Goal: Task Accomplishment & Management: Manage account settings

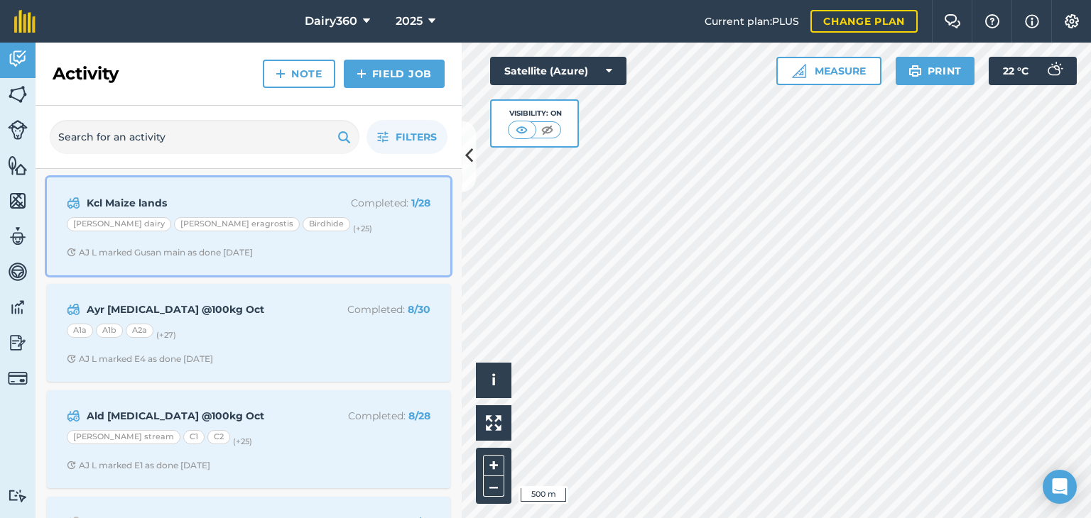
click at [128, 201] on strong "Kcl Maize lands" at bounding box center [199, 203] width 225 height 16
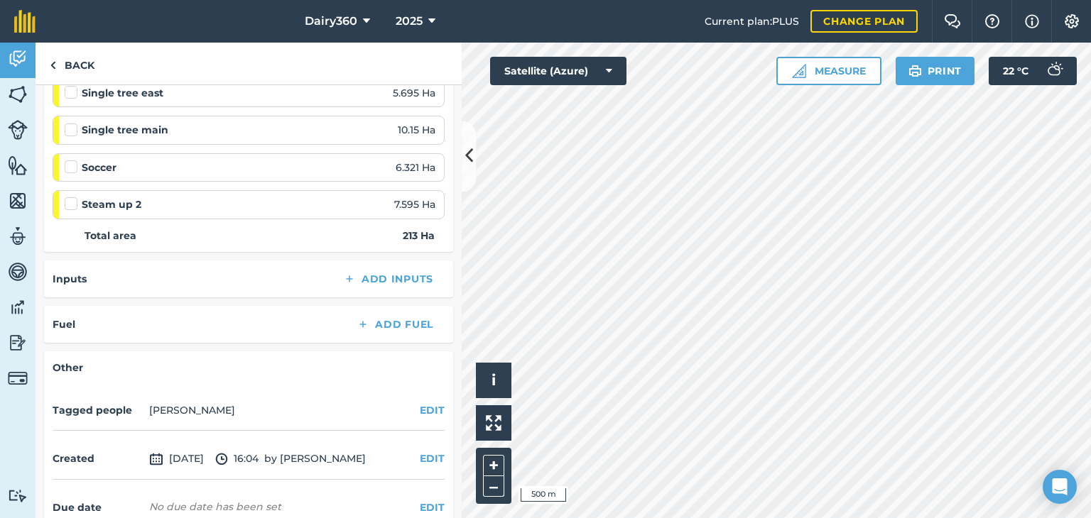
scroll to position [1213, 0]
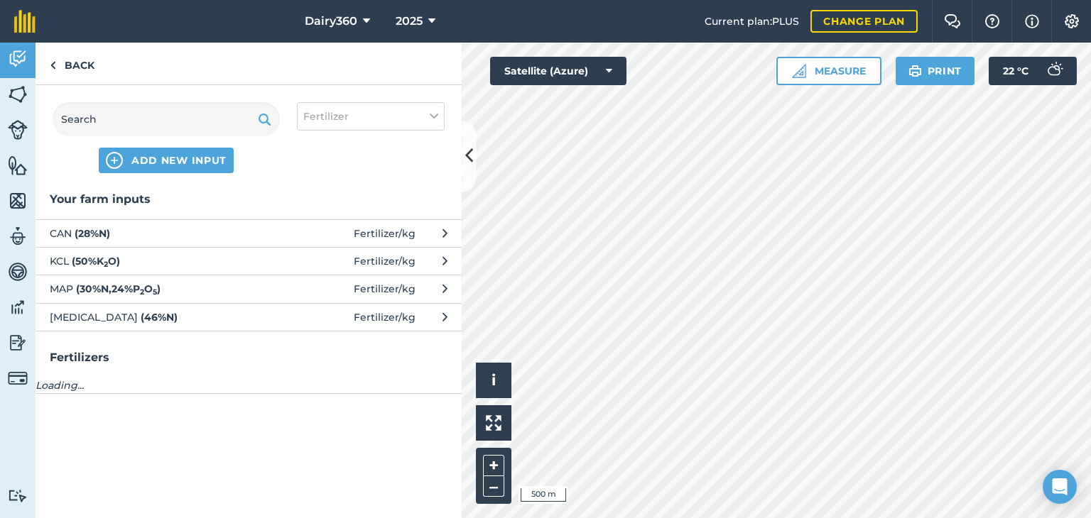
click at [63, 259] on span "KCL ( 50 % K 2 O )" at bounding box center [166, 261] width 232 height 16
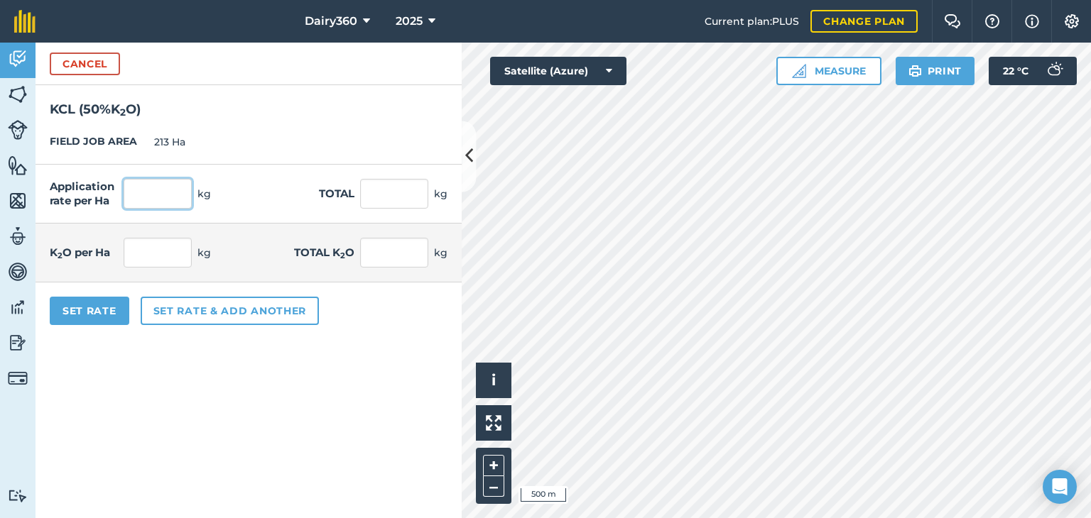
click at [145, 183] on input "text" at bounding box center [158, 194] width 68 height 30
type input "200"
type input "42,600"
type input "100"
type input "21,300"
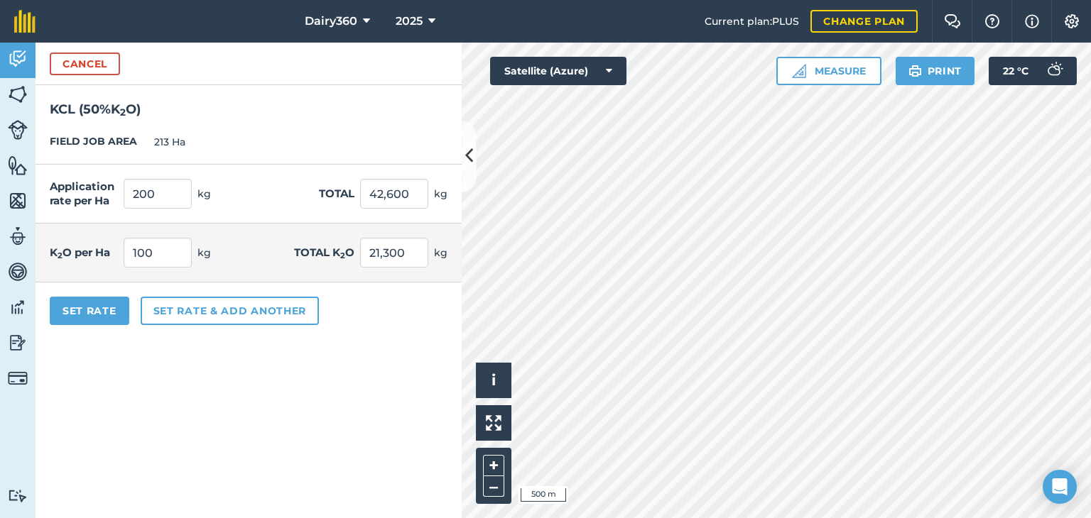
click at [264, 139] on div "FIELD JOB AREA 213 Ha" at bounding box center [248, 142] width 426 height 45
click at [91, 315] on button "Set Rate" at bounding box center [90, 311] width 80 height 28
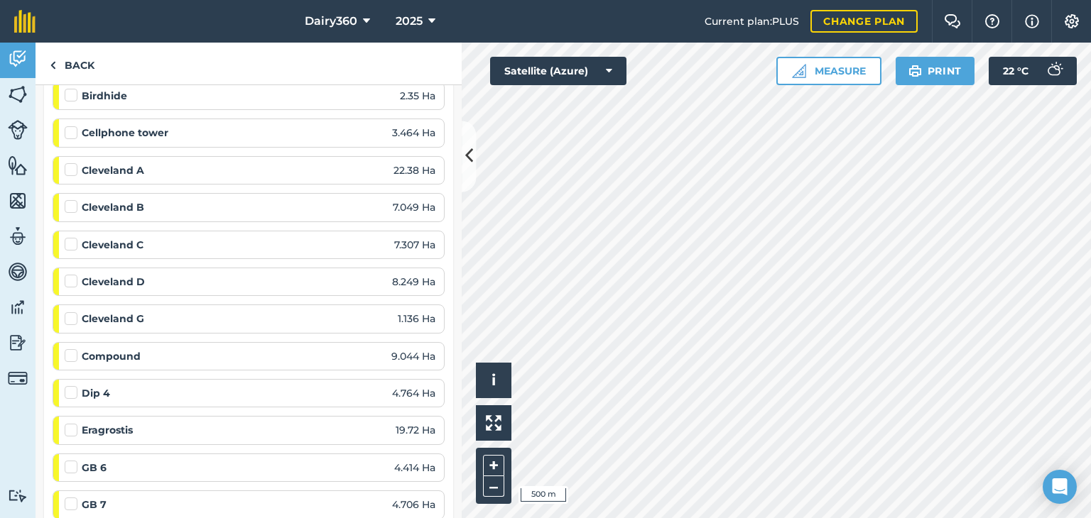
scroll to position [302, 0]
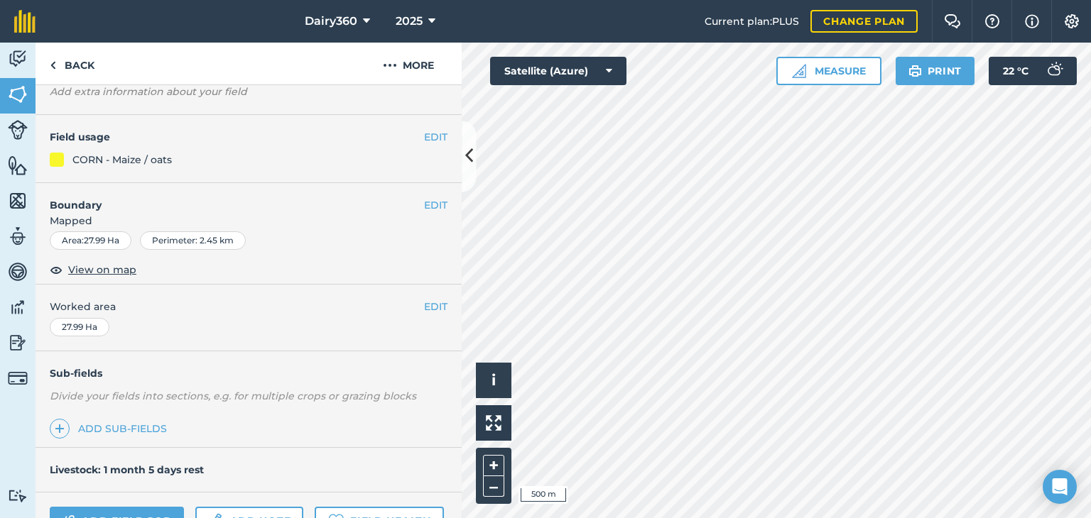
scroll to position [233, 0]
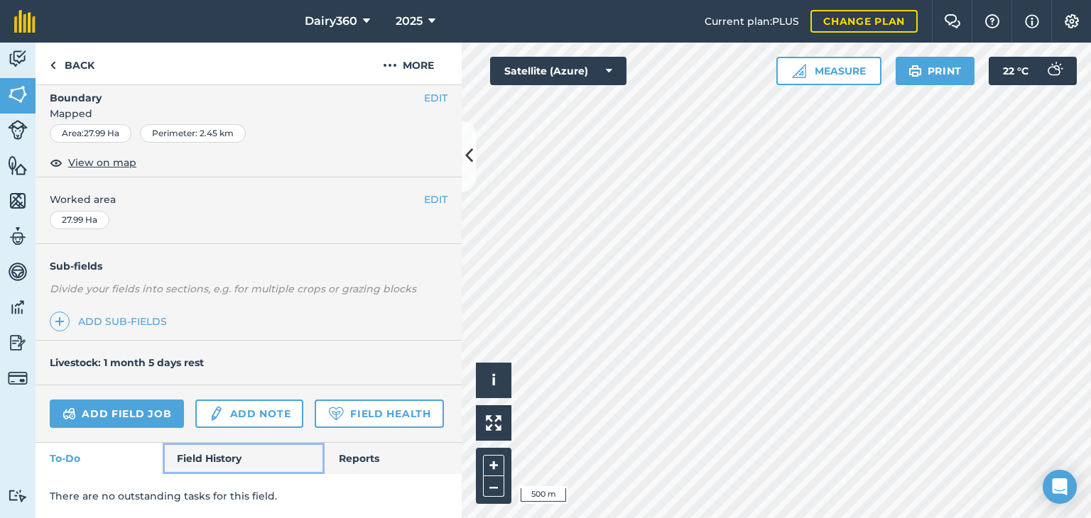
click at [181, 455] on link "Field History" at bounding box center [243, 458] width 161 height 31
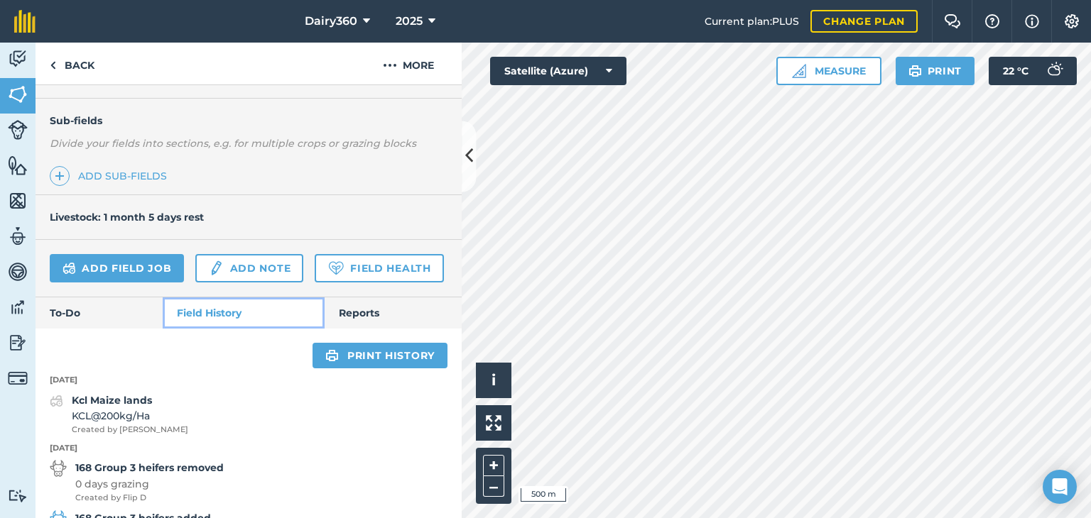
scroll to position [517, 0]
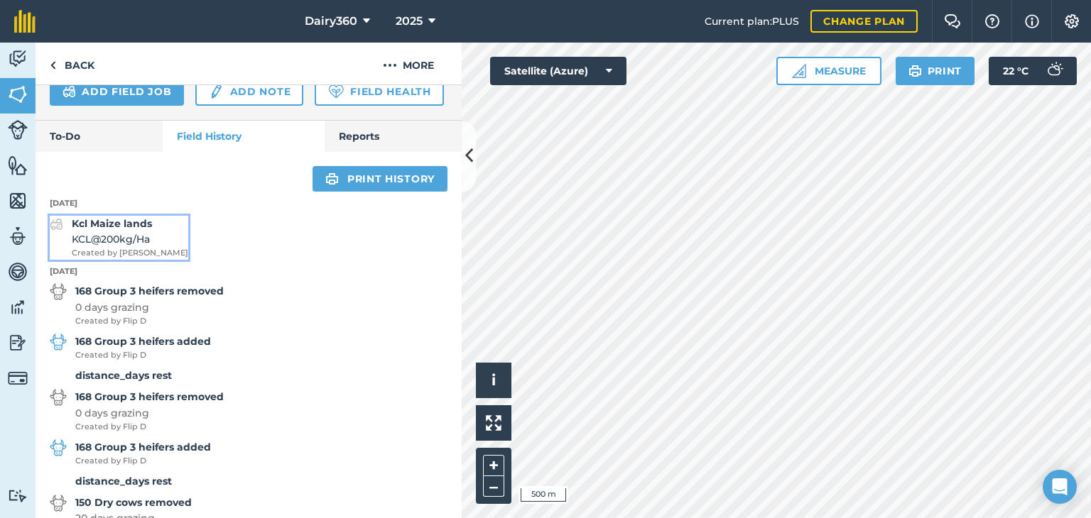
click at [106, 247] on span "KCL @ 200 kg / Ha" at bounding box center [130, 239] width 116 height 16
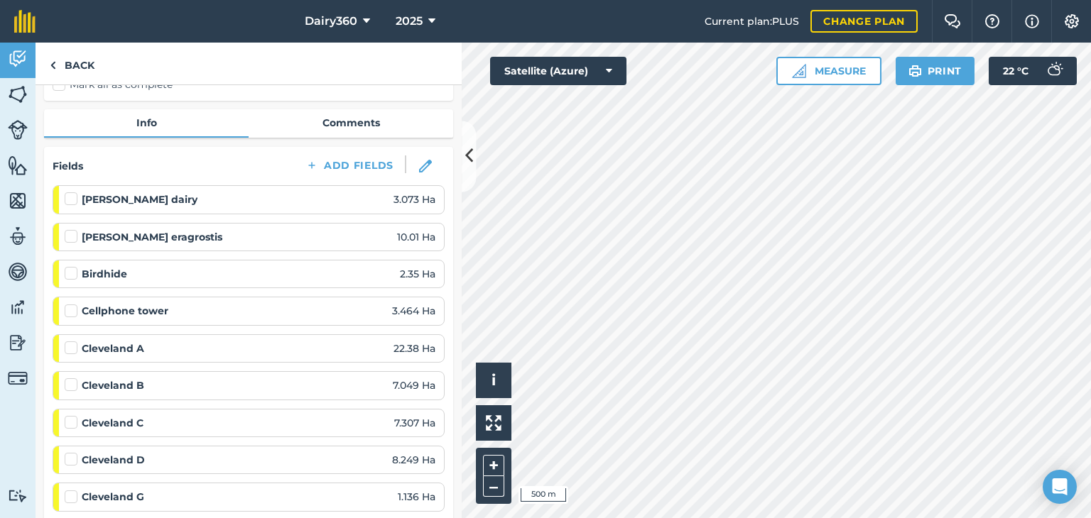
scroll to position [497, 0]
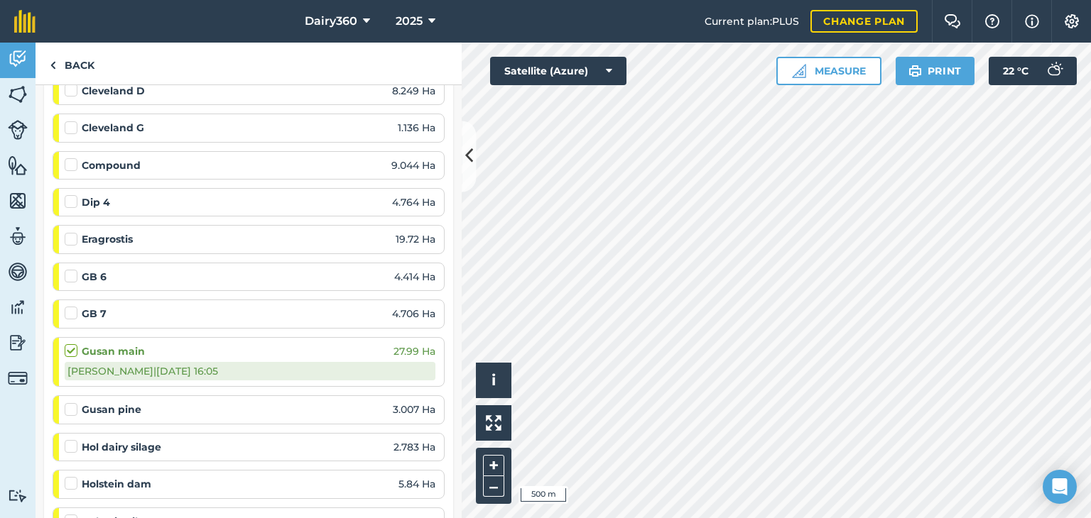
click at [187, 364] on div "AJ L | [DATE] 16:05" at bounding box center [250, 371] width 371 height 18
click at [114, 366] on div "AJ L | [DATE] 16:05" at bounding box center [250, 371] width 371 height 18
click at [56, 57] on link "Back" at bounding box center [71, 64] width 73 height 42
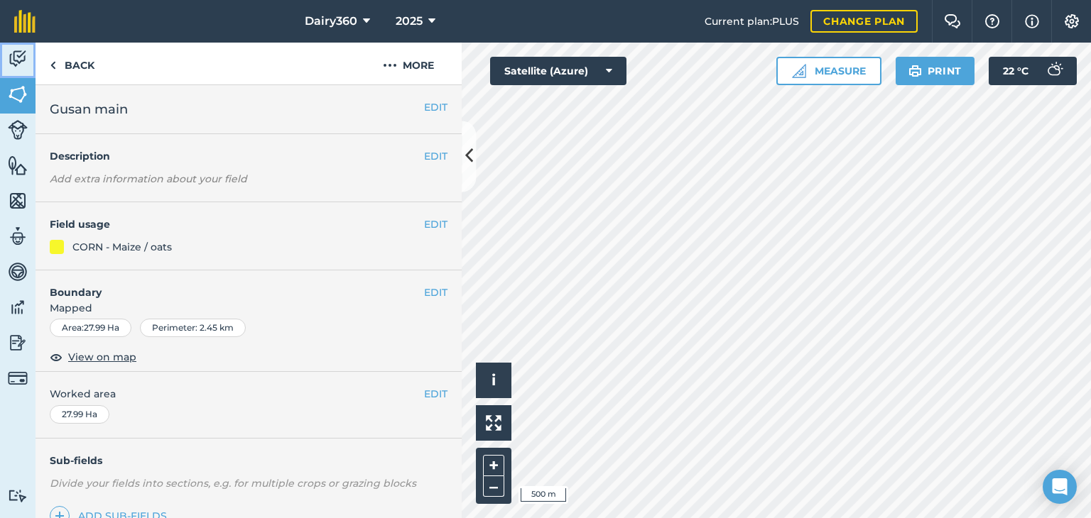
click at [23, 60] on img at bounding box center [18, 58] width 20 height 21
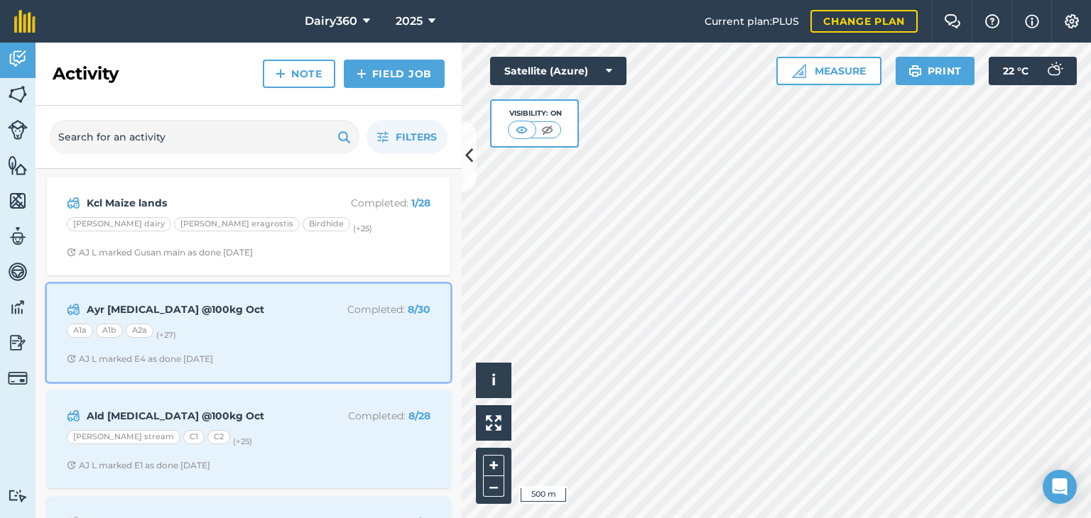
click at [177, 310] on strong "Ayr [MEDICAL_DATA] @100kg Oct" at bounding box center [199, 310] width 225 height 16
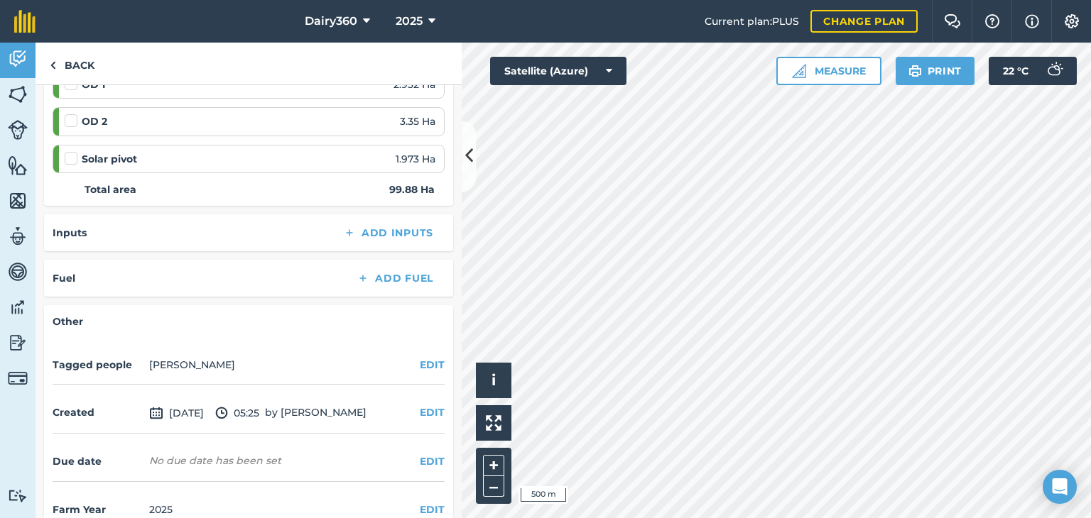
scroll to position [1438, 0]
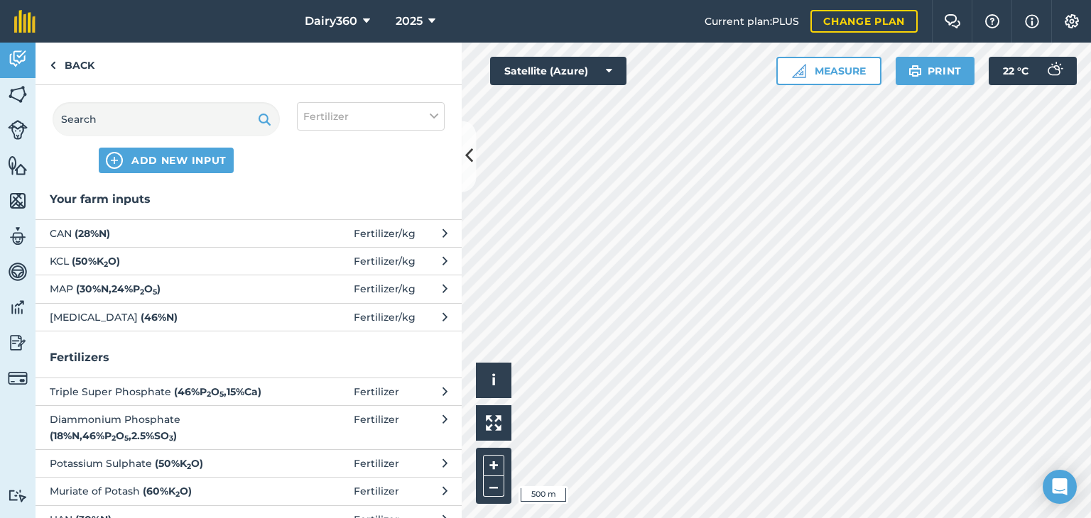
click at [62, 318] on span "[MEDICAL_DATA] ( 46 % N )" at bounding box center [166, 318] width 232 height 16
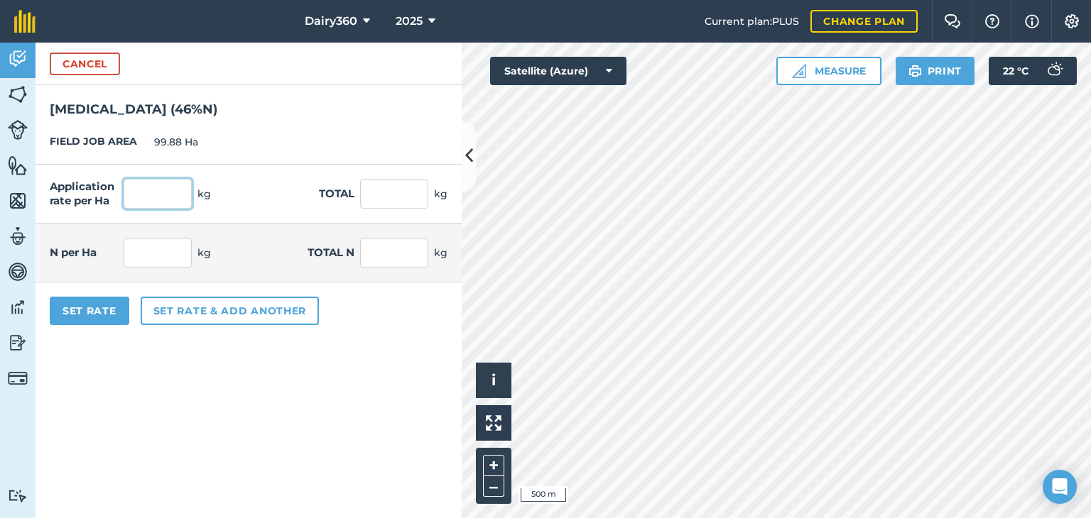
drag, startPoint x: 138, startPoint y: 196, endPoint x: 200, endPoint y: 224, distance: 67.3
click at [139, 195] on input "text" at bounding box center [158, 194] width 68 height 30
type input "80"
type input "7,990.4"
type input "36.8"
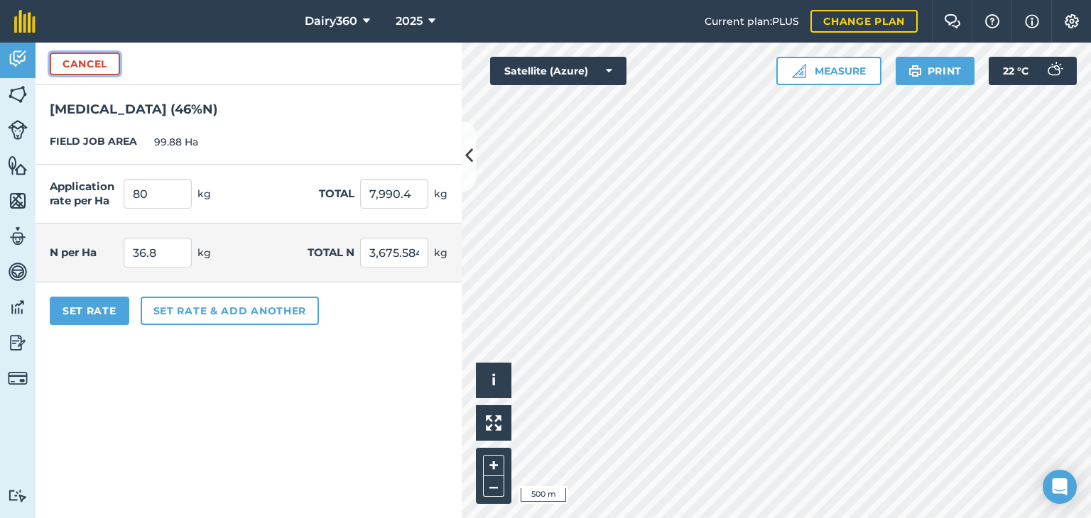
type input "3,675.584"
click at [99, 65] on button "Cancel" at bounding box center [85, 64] width 70 height 23
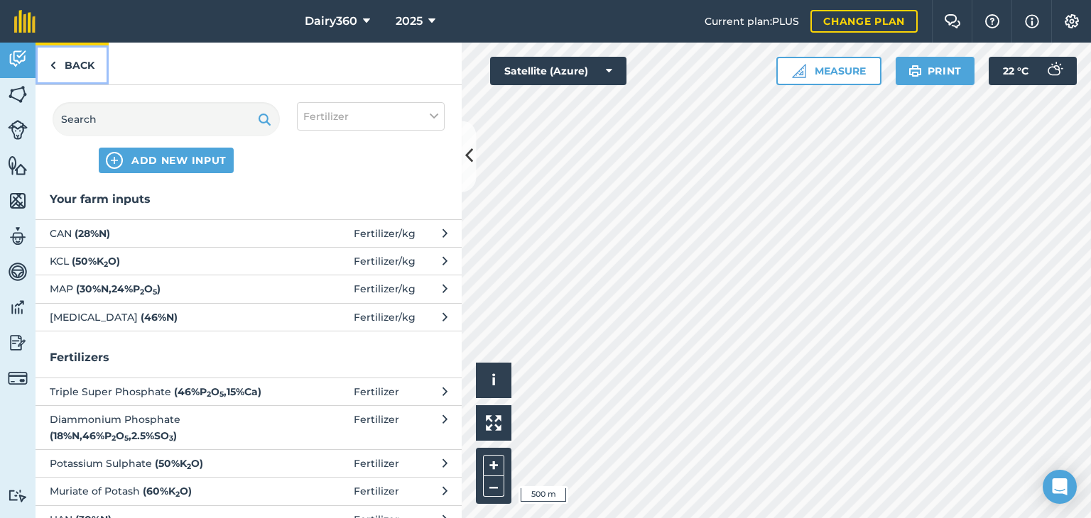
click at [53, 67] on img at bounding box center [53, 65] width 6 height 17
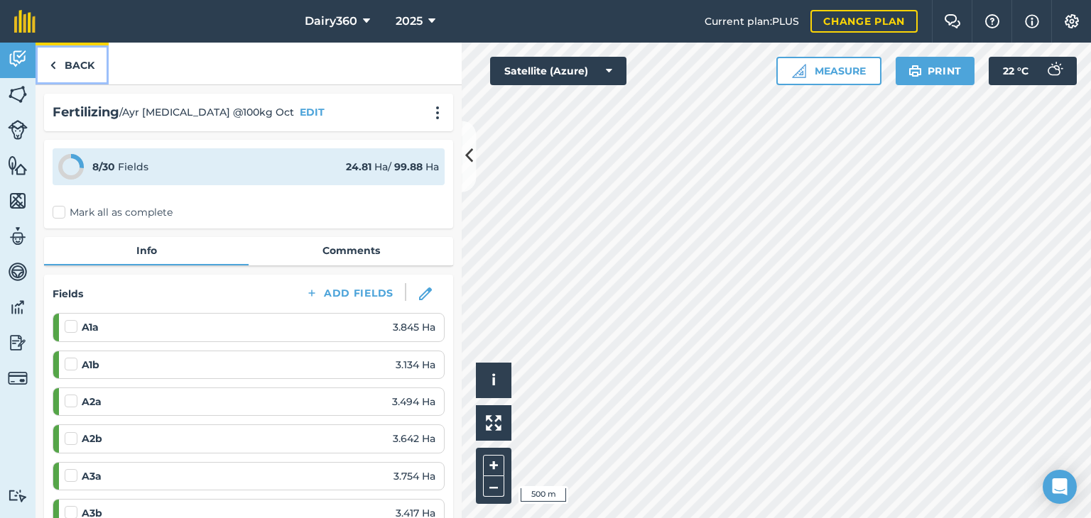
click at [54, 67] on img at bounding box center [53, 65] width 6 height 17
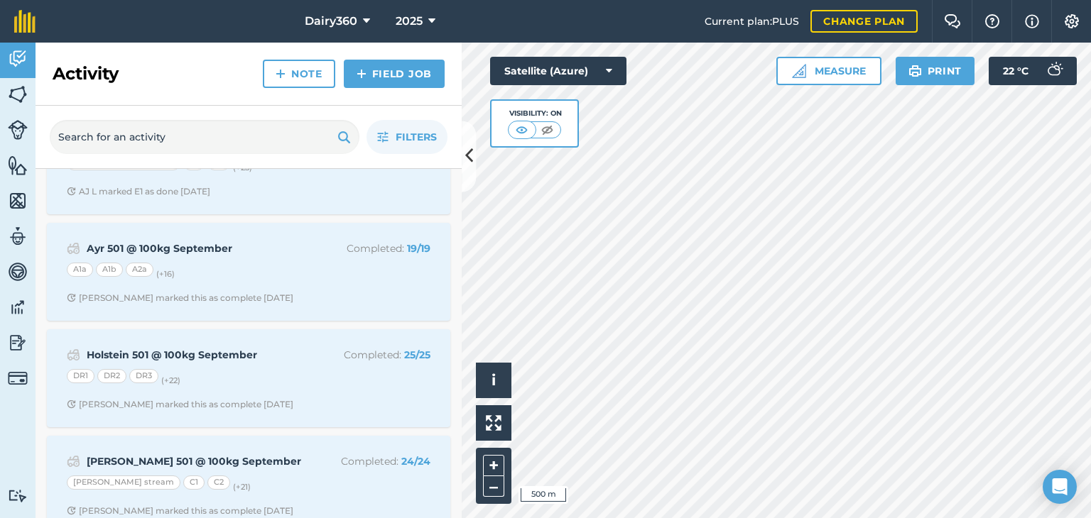
scroll to position [355, 0]
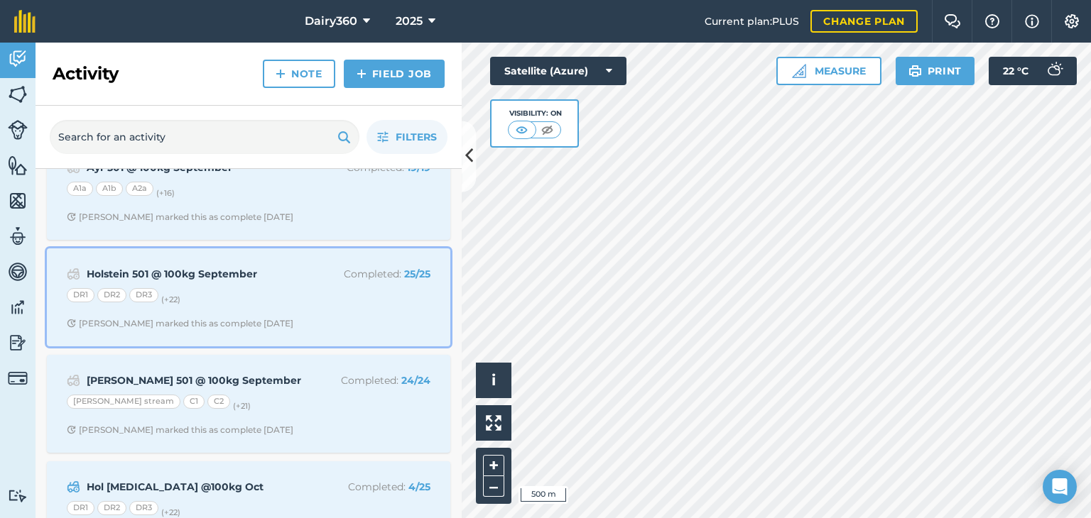
click at [190, 277] on strong "Holstein 501 @ 100kg September" at bounding box center [199, 274] width 225 height 16
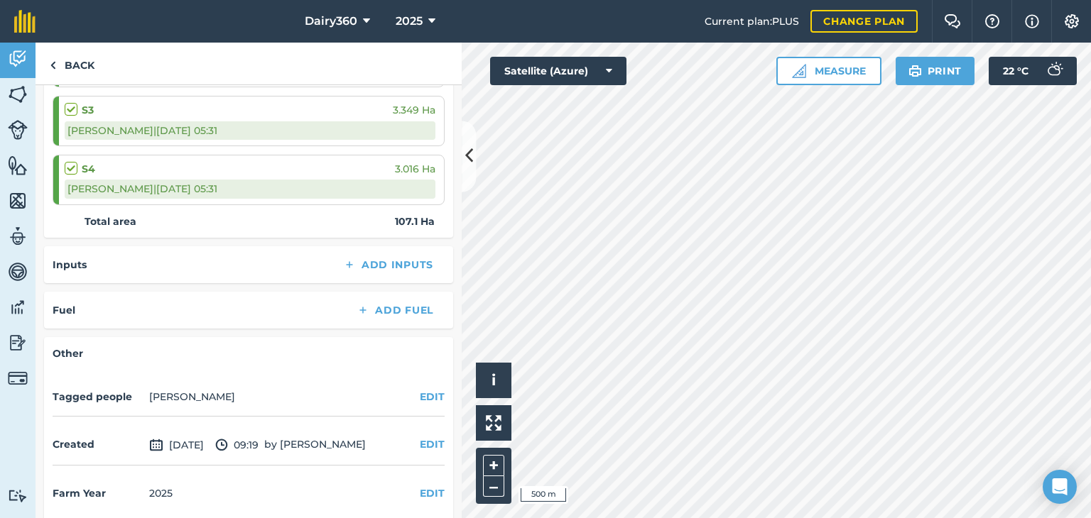
scroll to position [1573, 0]
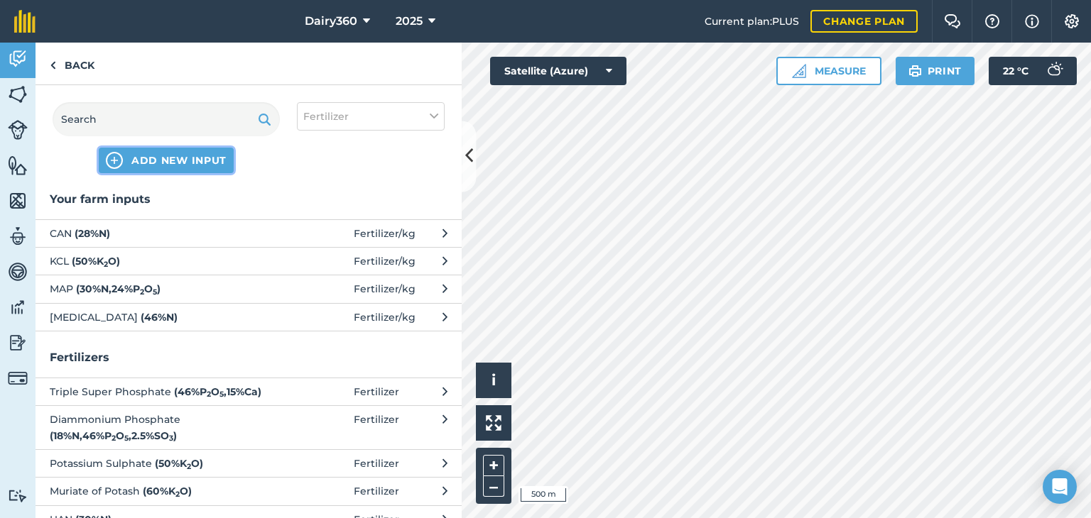
click at [173, 160] on span "ADD NEW INPUT" at bounding box center [178, 160] width 95 height 14
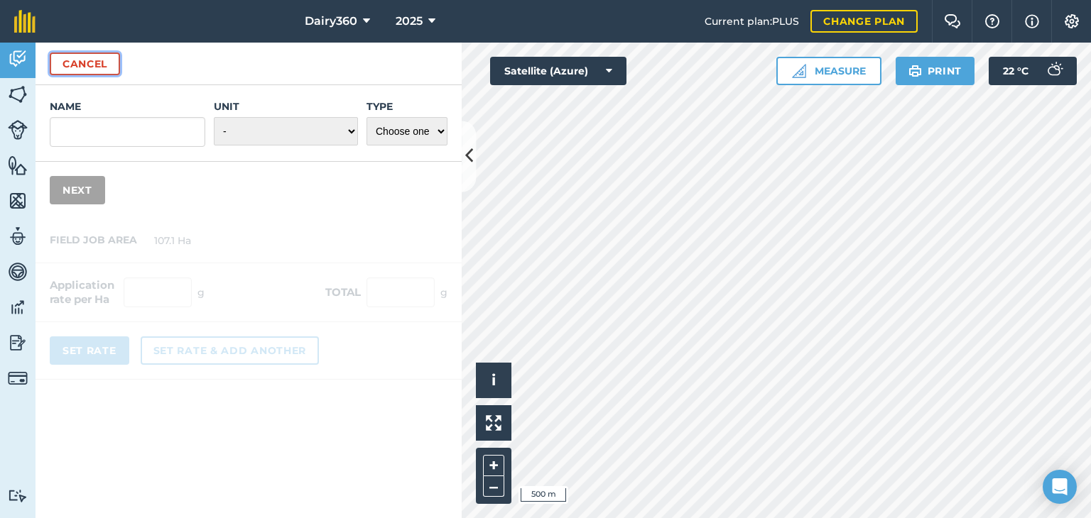
click at [77, 67] on button "Cancel" at bounding box center [85, 64] width 70 height 23
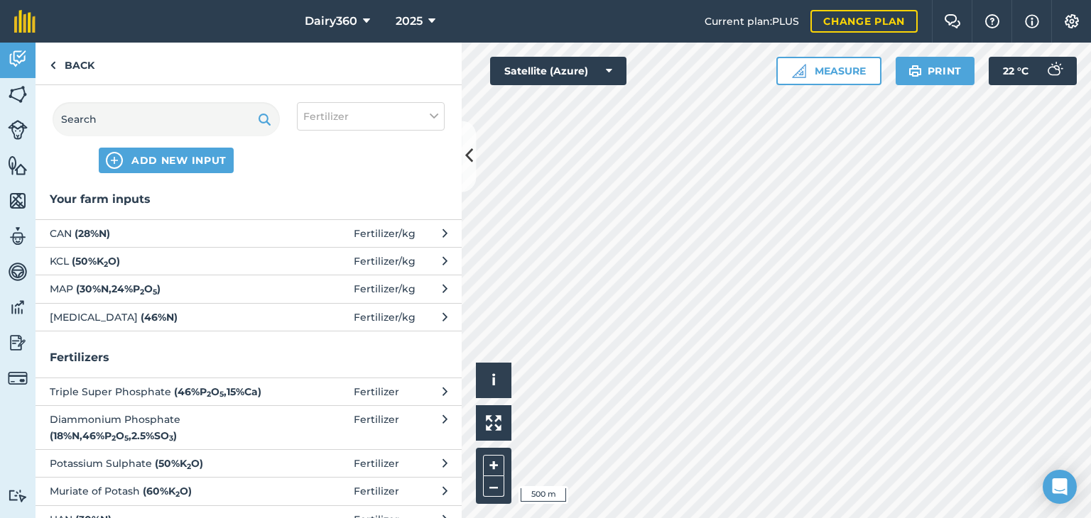
click at [141, 315] on strong "( 46 % N )" at bounding box center [159, 317] width 37 height 13
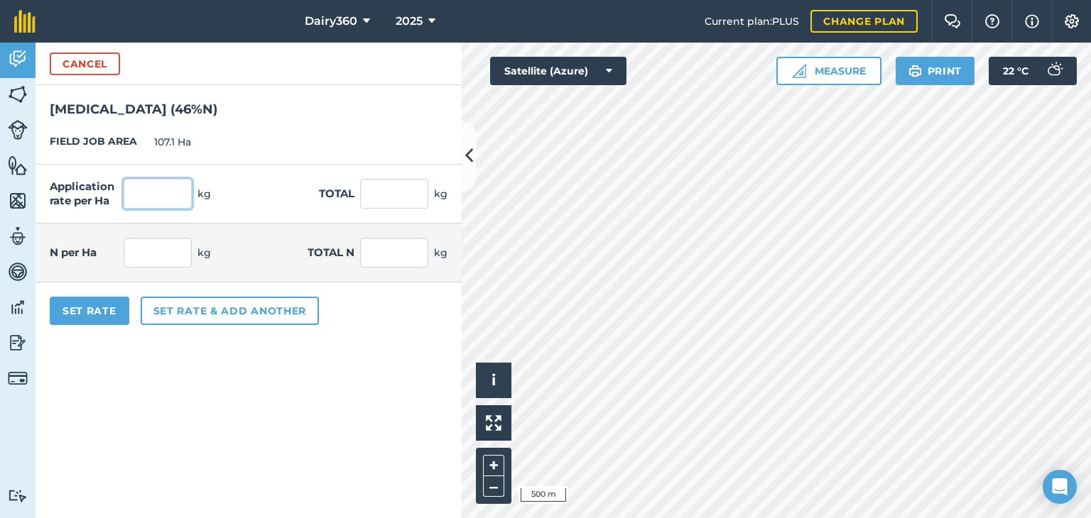
click at [146, 193] on input "text" at bounding box center [158, 194] width 68 height 30
type input "100"
type input "10,710"
type input "46"
type input "4,926.6"
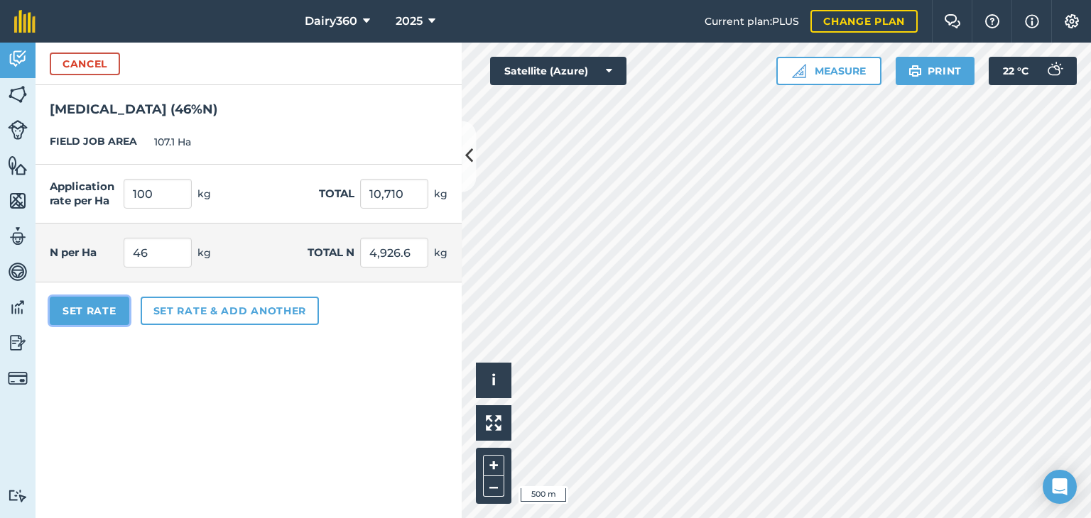
click at [107, 304] on button "Set Rate" at bounding box center [90, 311] width 80 height 28
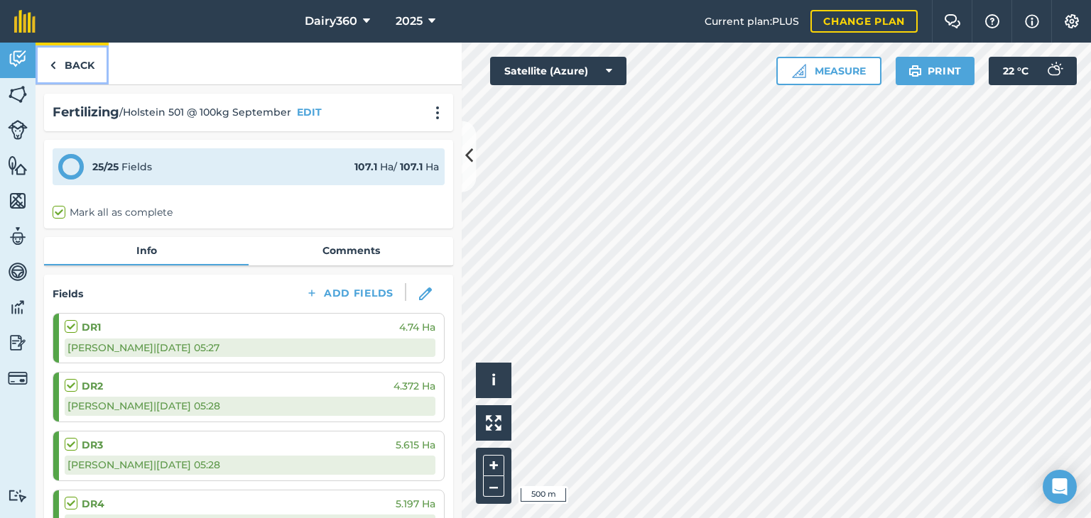
click at [51, 66] on img at bounding box center [53, 65] width 6 height 17
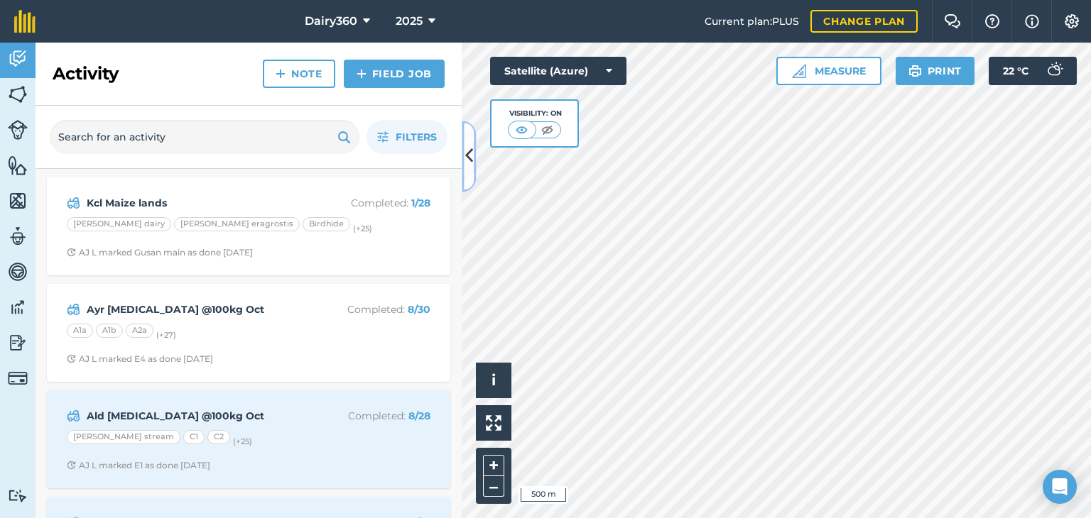
click at [472, 154] on icon at bounding box center [469, 156] width 8 height 25
